Goal: Navigation & Orientation: Find specific page/section

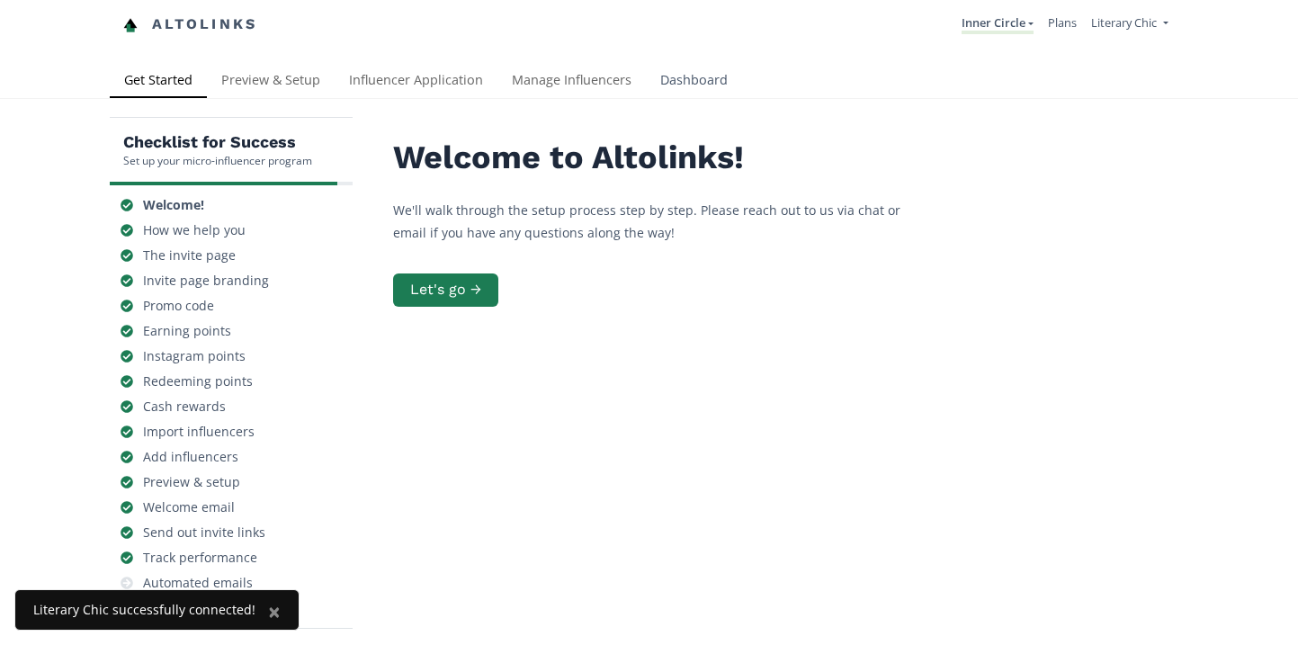
click at [688, 85] on link "Dashboard" at bounding box center [694, 82] width 96 height 36
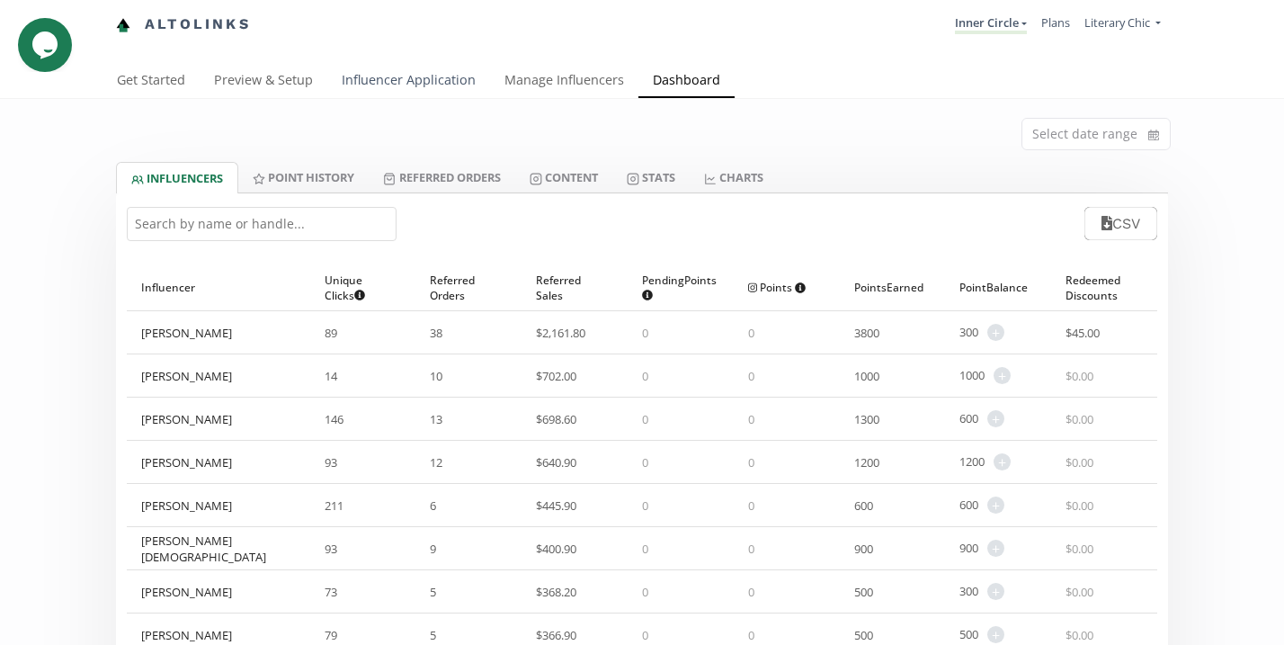
click at [421, 78] on link "Influencer Application" at bounding box center [408, 82] width 163 height 36
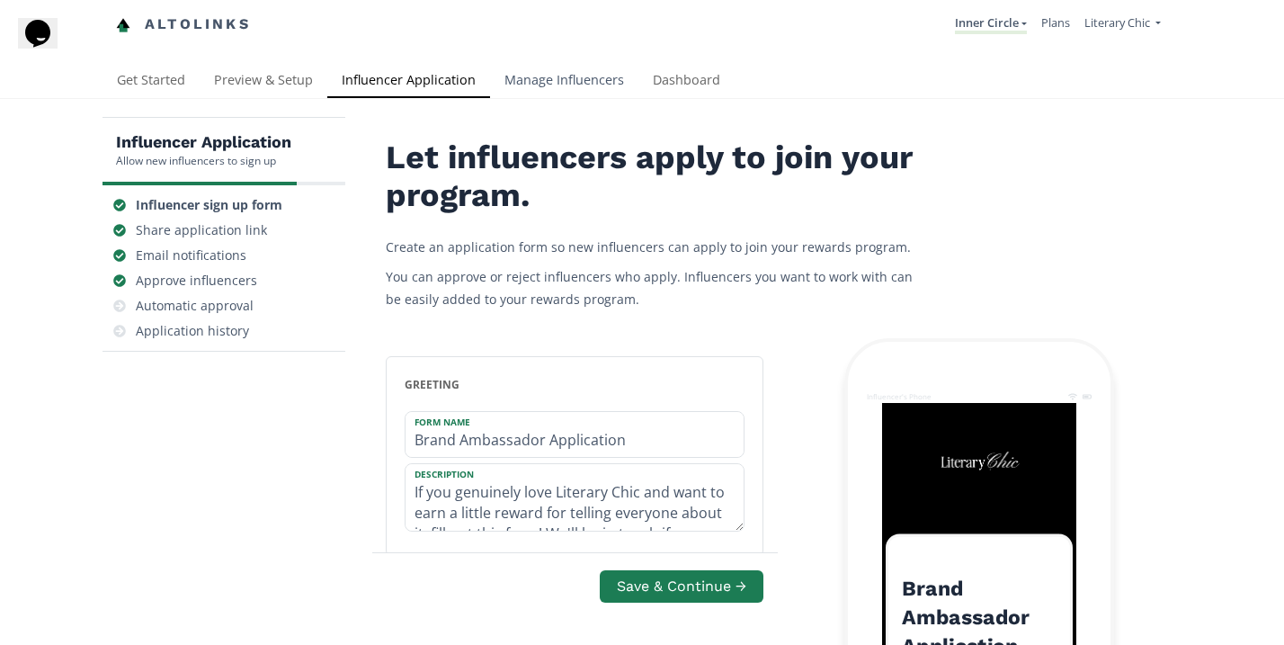
click at [582, 83] on link "Manage Influencers" at bounding box center [564, 82] width 148 height 36
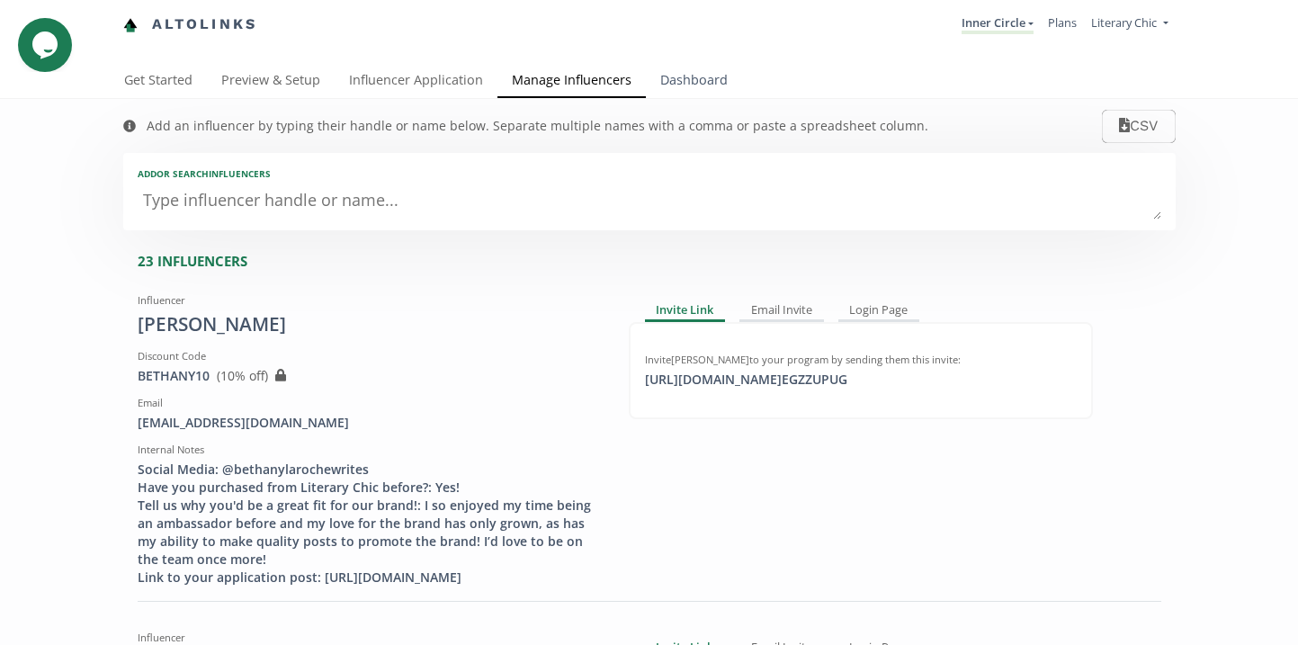
click at [674, 77] on link "Dashboard" at bounding box center [694, 82] width 96 height 36
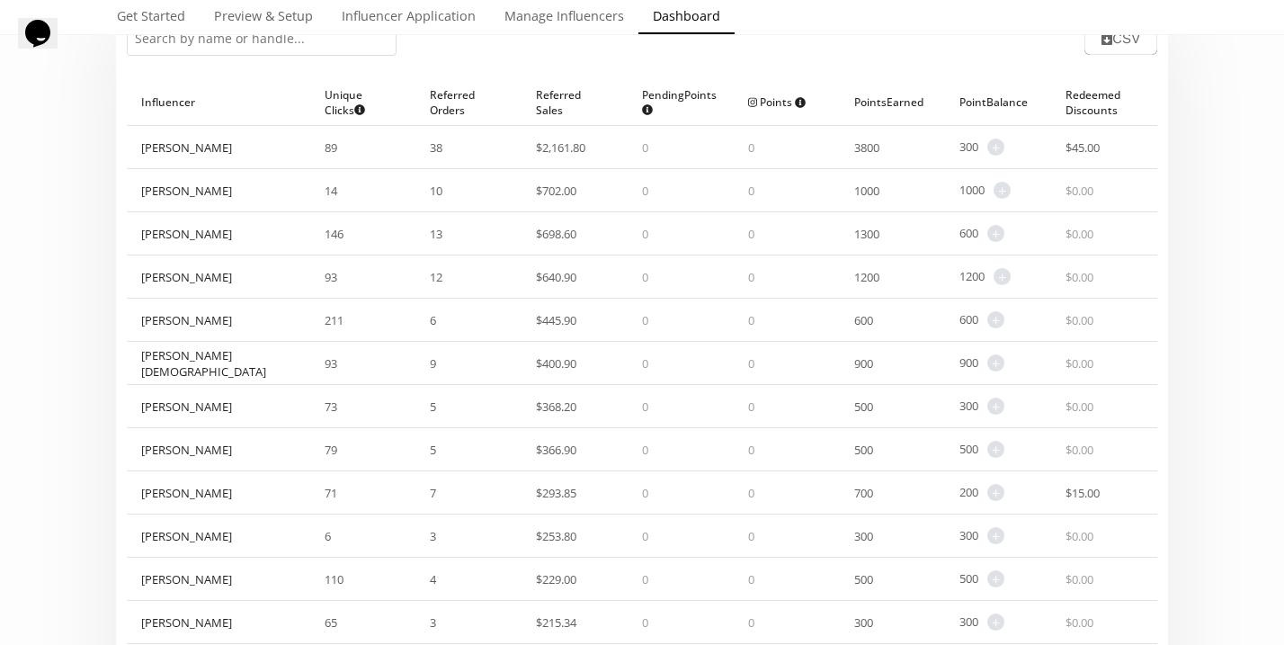
scroll to position [210, 0]
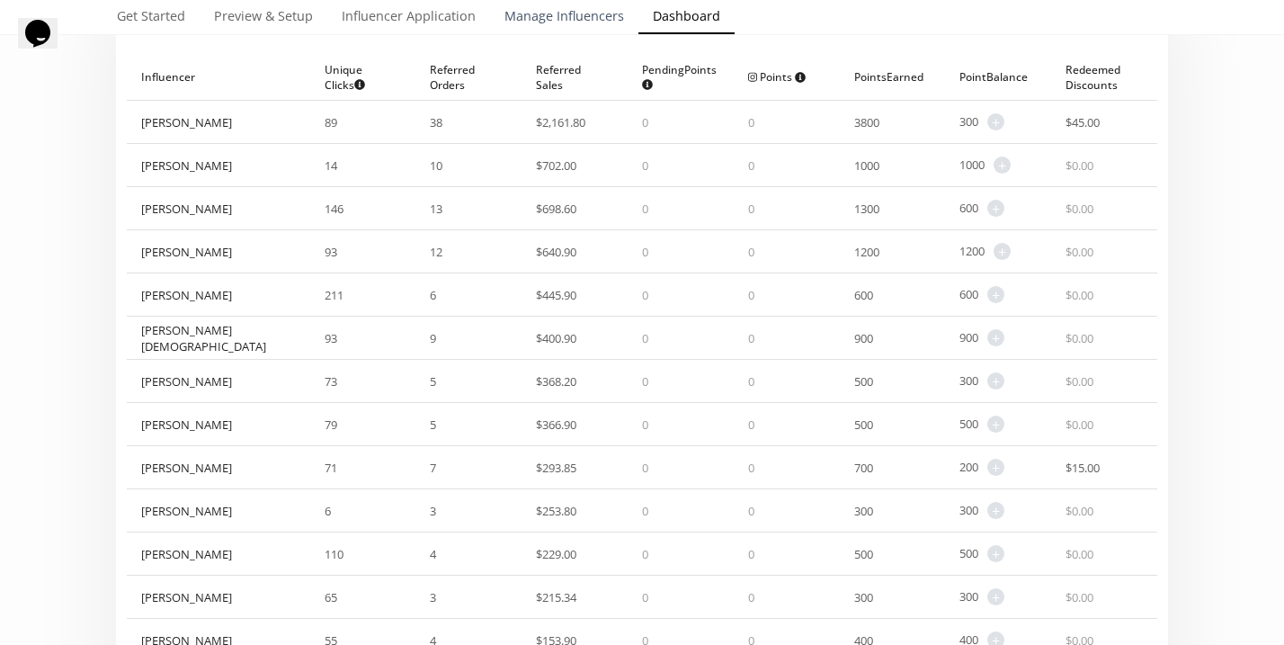
click at [540, 22] on link "Manage Influencers" at bounding box center [564, 18] width 148 height 36
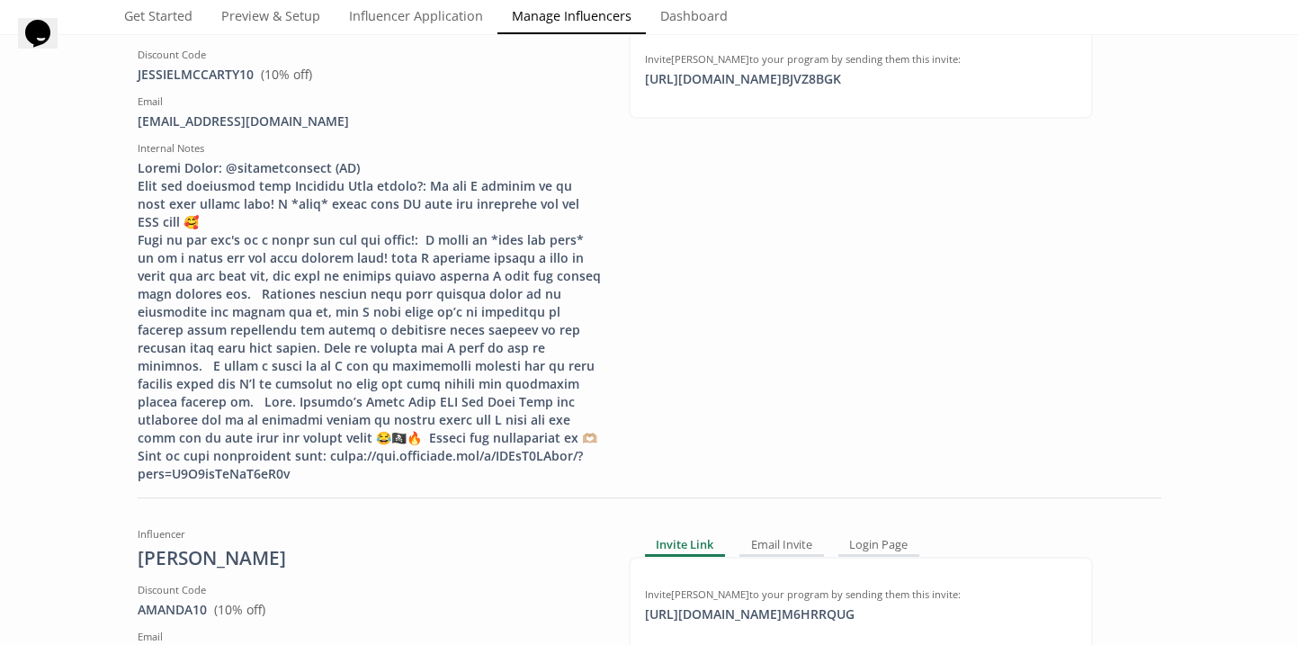
scroll to position [6040, 0]
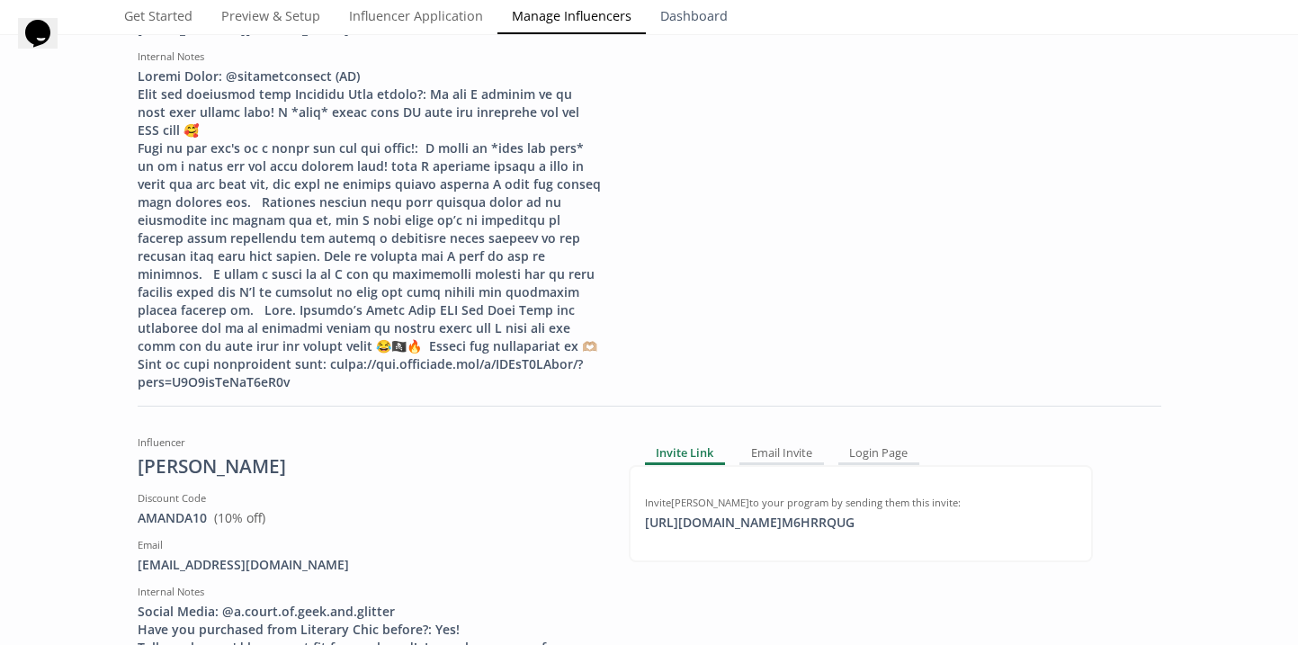
click at [674, 16] on link "Dashboard" at bounding box center [694, 18] width 96 height 36
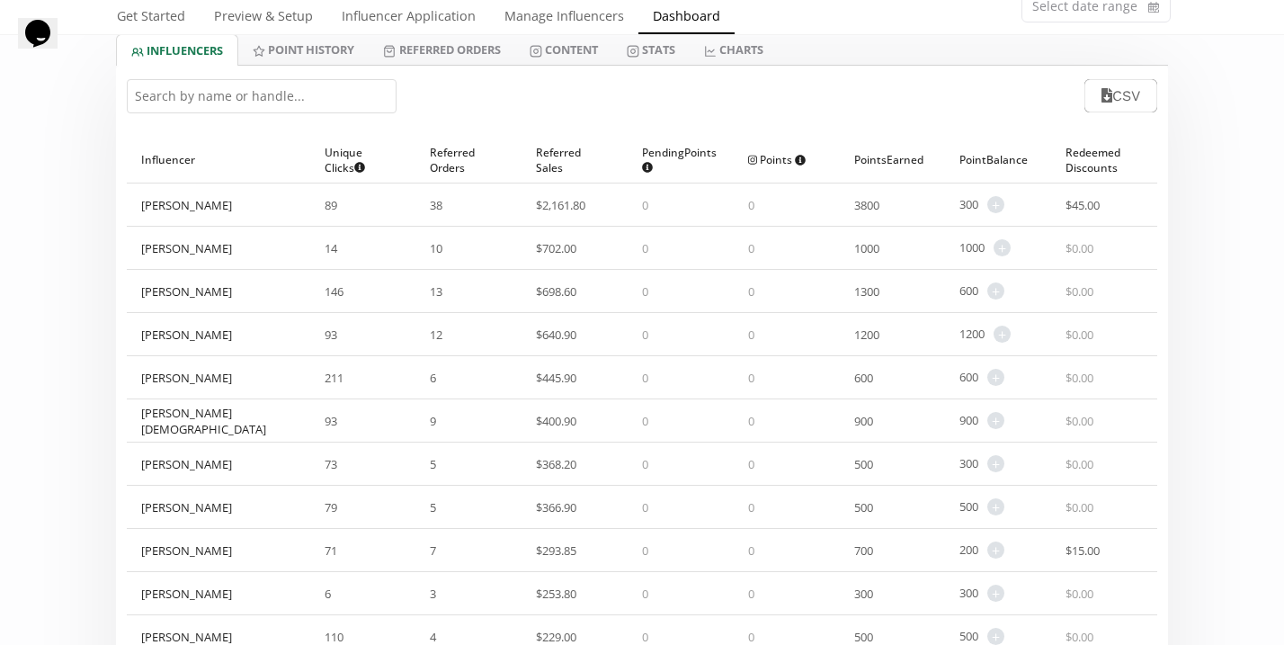
scroll to position [98, 0]
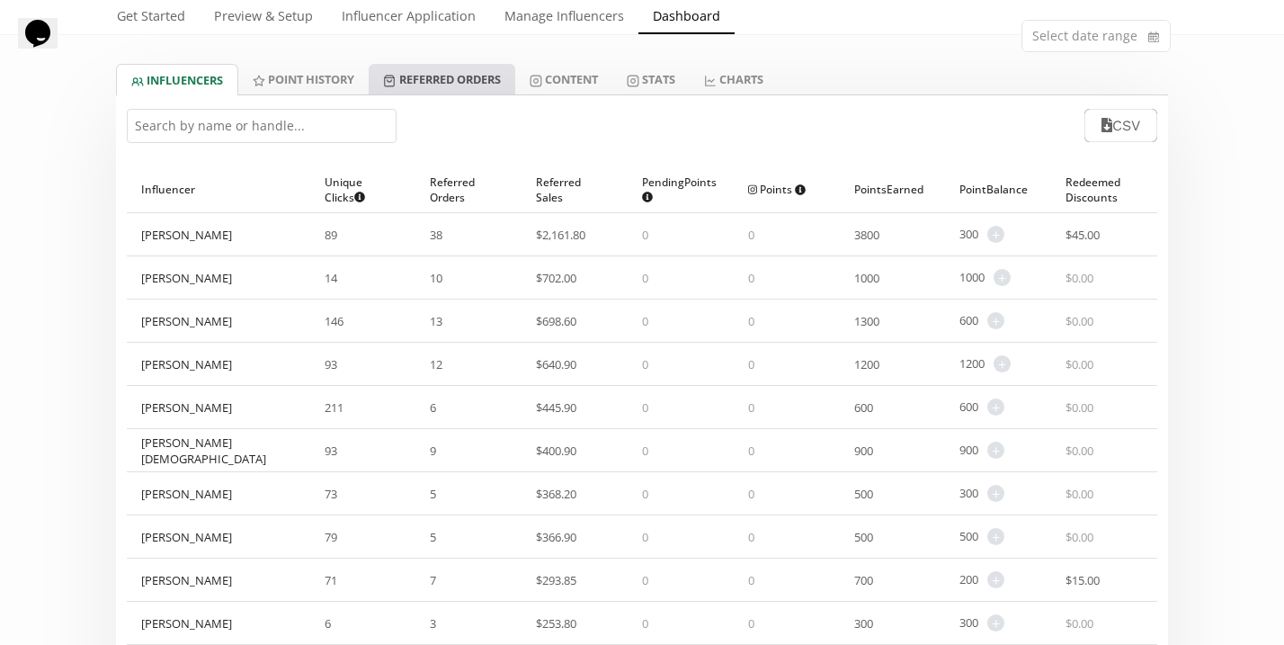
click at [496, 78] on link "Referred Orders" at bounding box center [442, 79] width 146 height 31
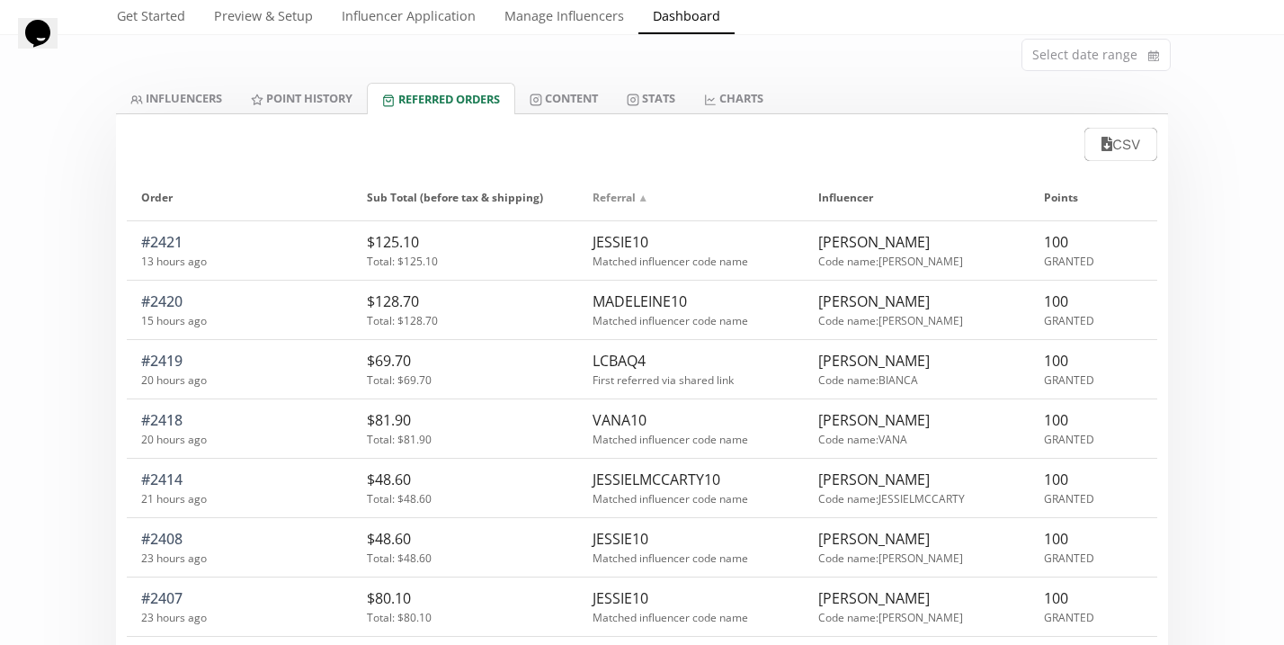
scroll to position [78, 0]
click at [183, 100] on link "INFLUENCERS" at bounding box center [176, 99] width 120 height 31
